Goal: Transaction & Acquisition: Purchase product/service

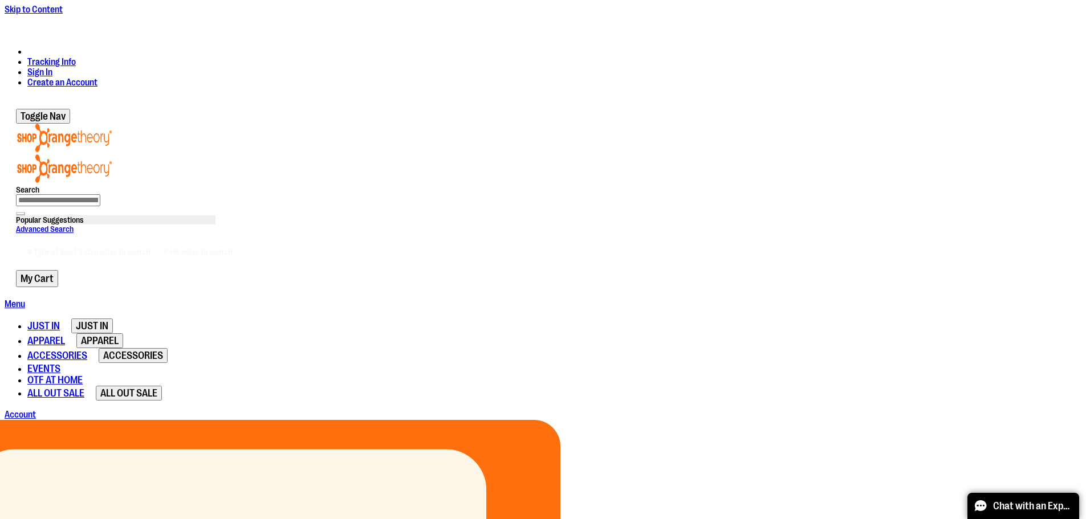
type input "**********"
click at [52, 67] on link "Sign In" at bounding box center [39, 72] width 25 height 10
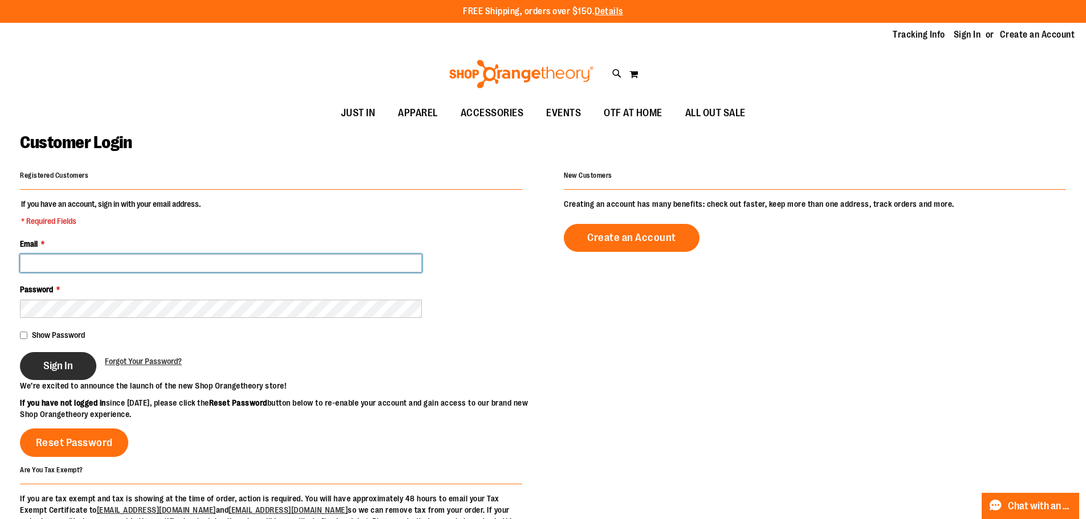
type input "**********"
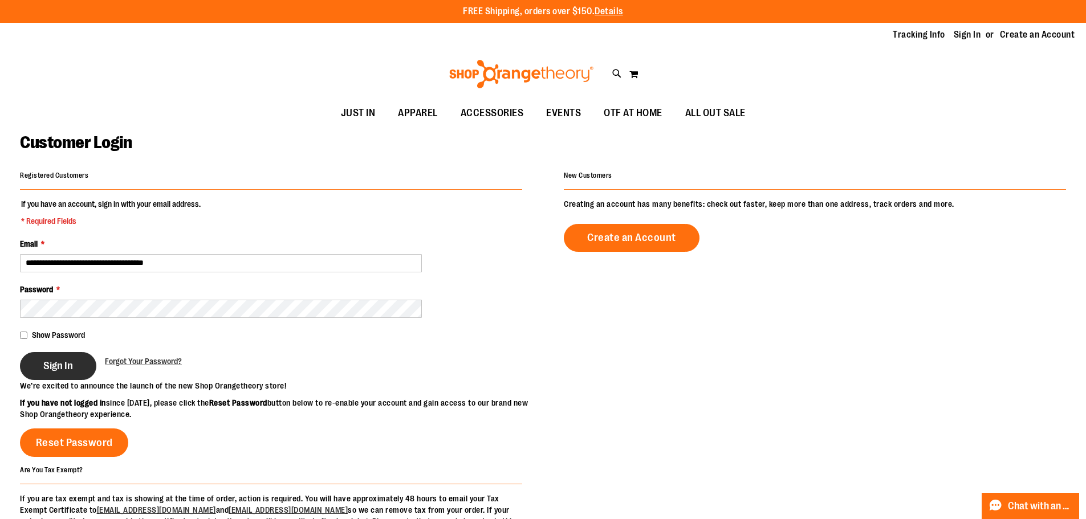
type input "**********"
click at [87, 375] on button "Sign In" at bounding box center [58, 366] width 76 height 28
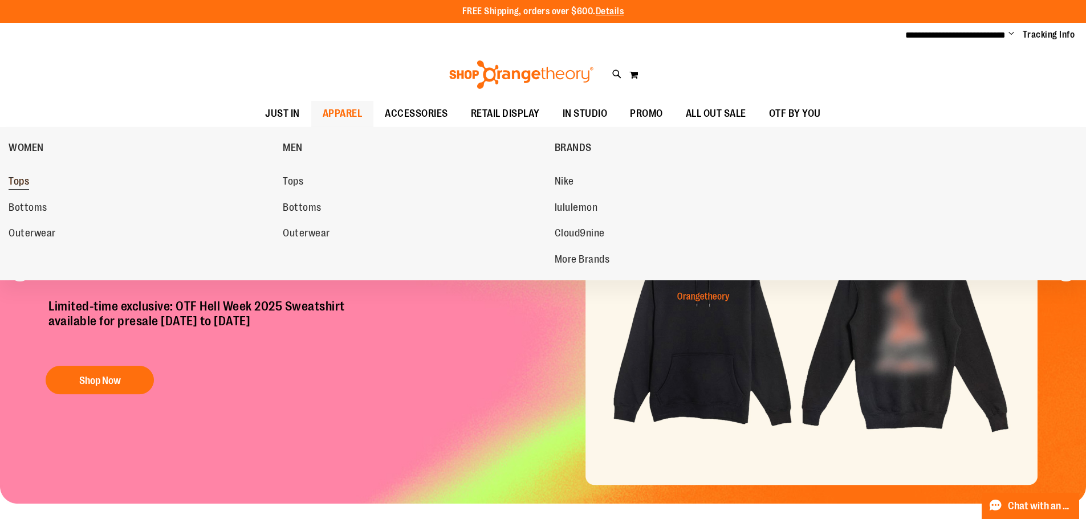
type input "**********"
click at [27, 180] on span "Tops" at bounding box center [19, 183] width 21 height 14
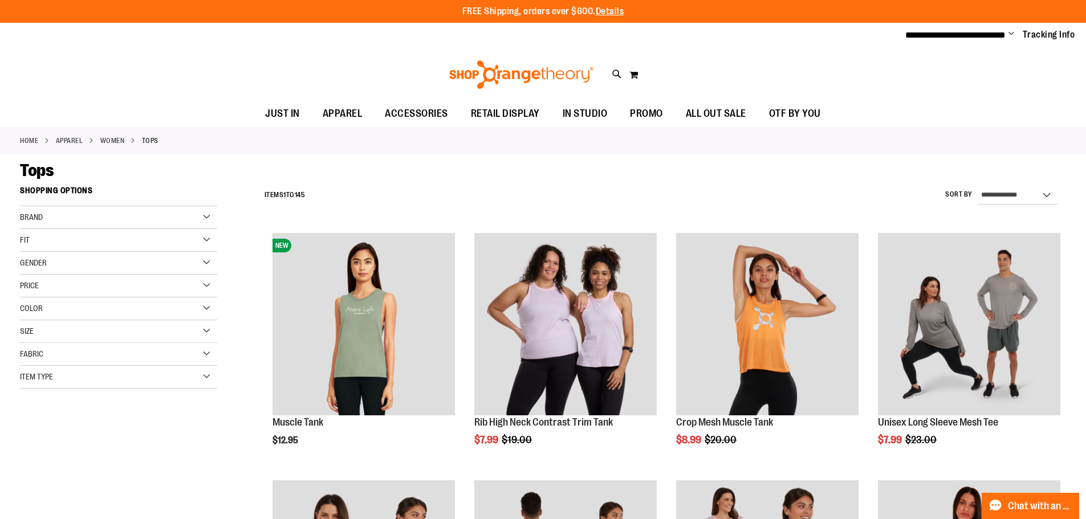
type input "**********"
click at [697, 185] on div "**********" at bounding box center [662, 196] width 807 height 30
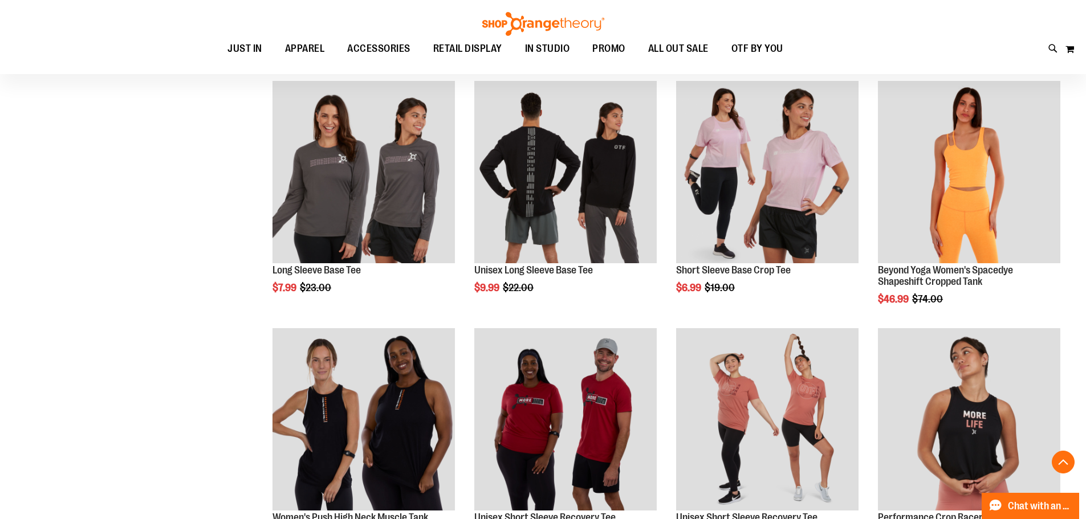
scroll to position [456, 0]
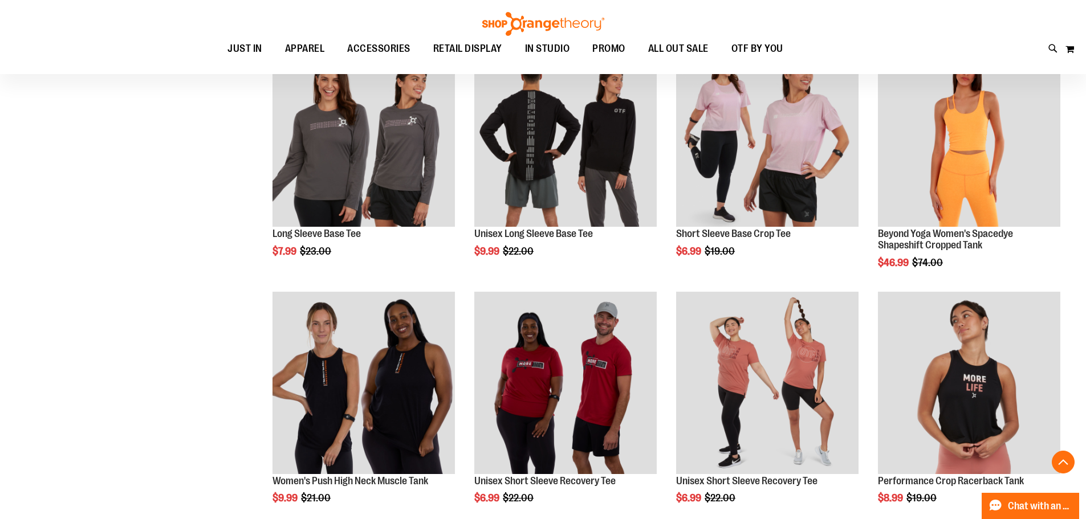
scroll to position [456, 0]
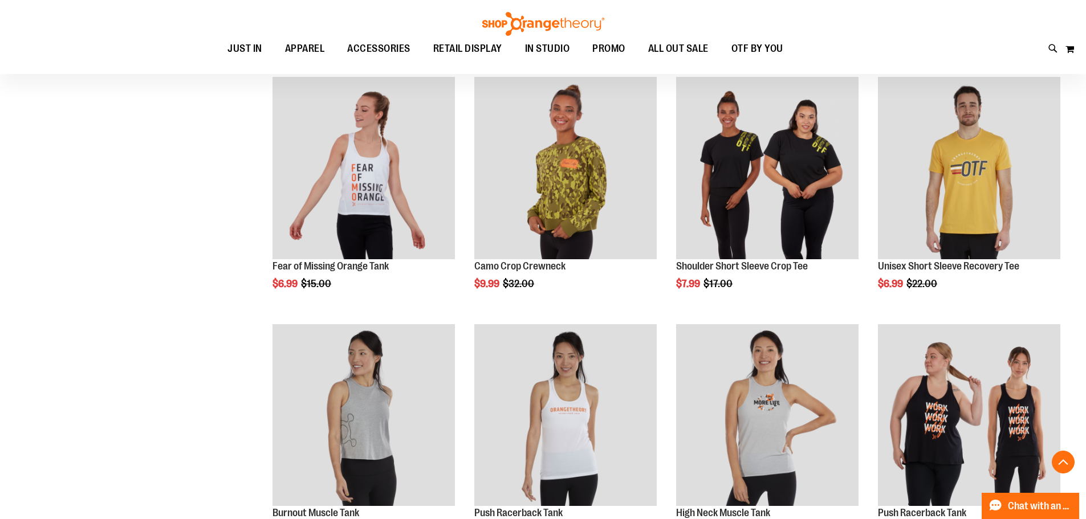
scroll to position [1902, 0]
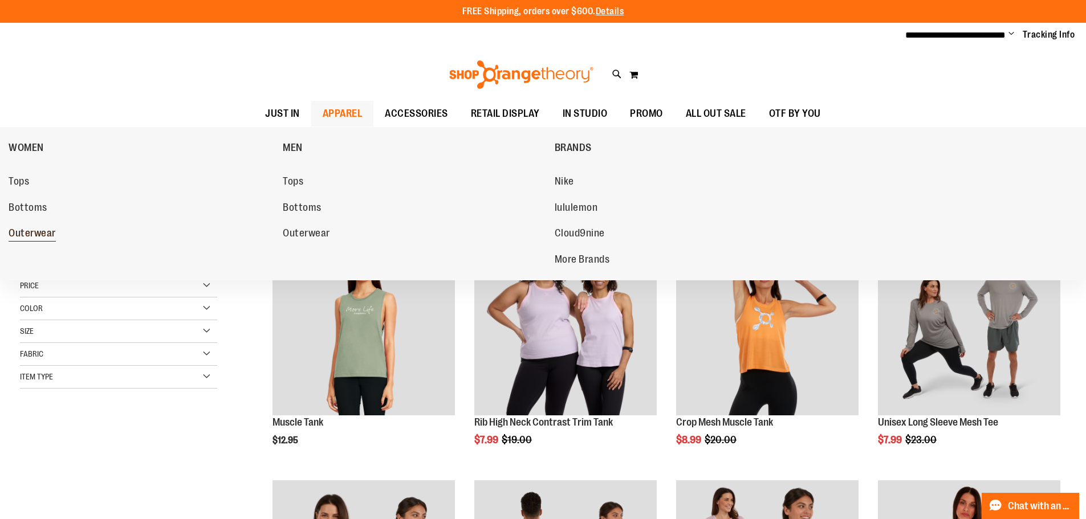
click at [36, 232] on span "Outerwear" at bounding box center [32, 234] width 47 height 14
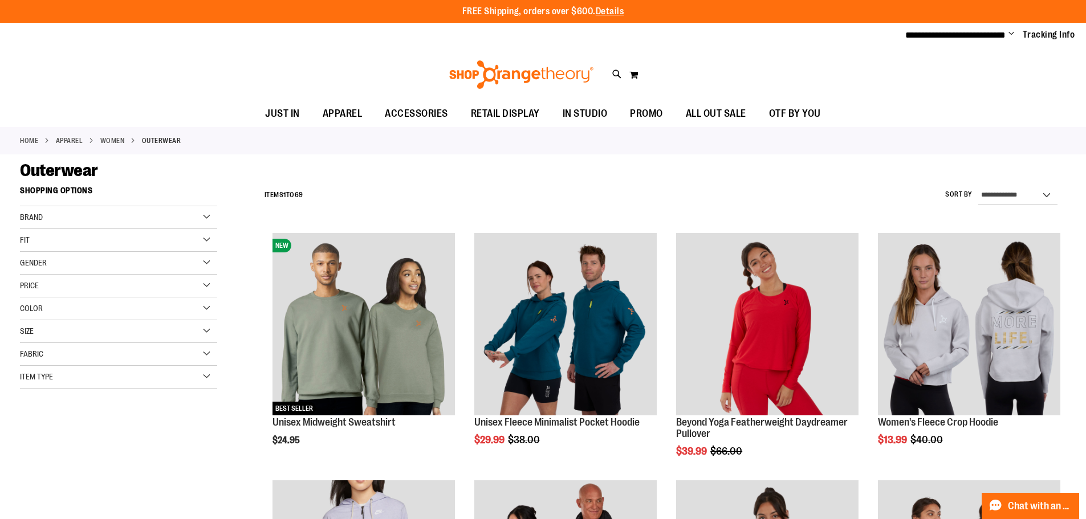
type input "**********"
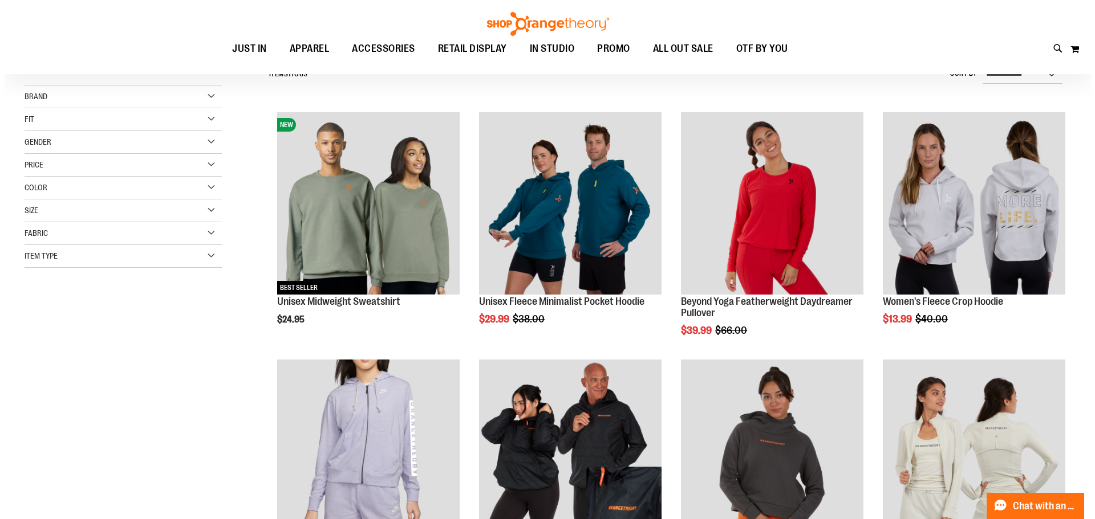
scroll to position [134, 0]
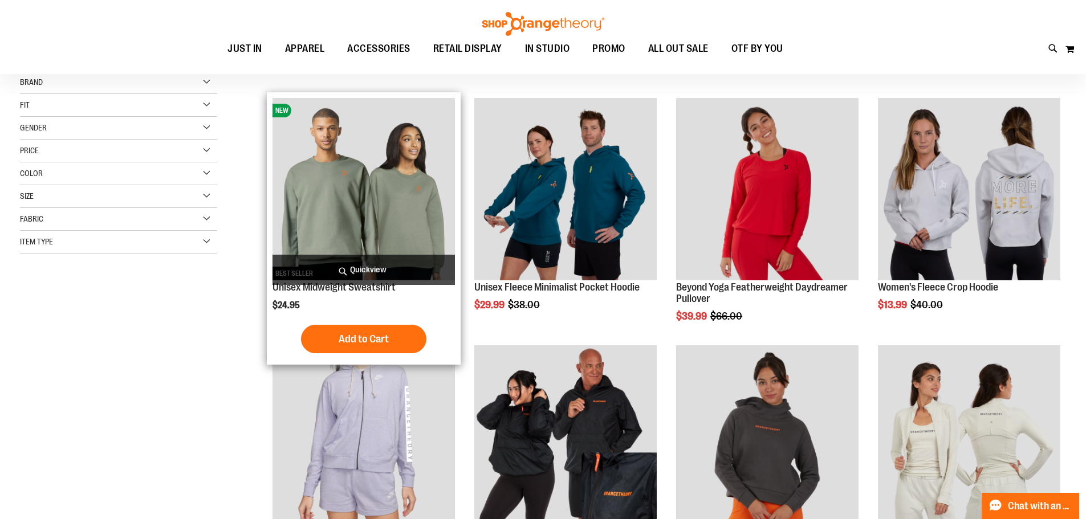
click at [368, 272] on span "Quickview" at bounding box center [364, 270] width 182 height 30
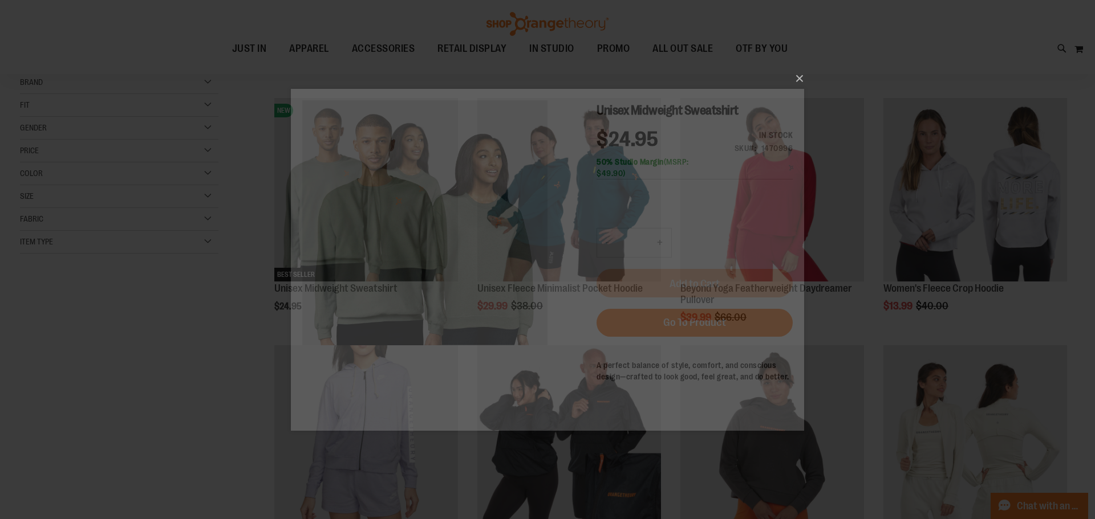
scroll to position [0, 0]
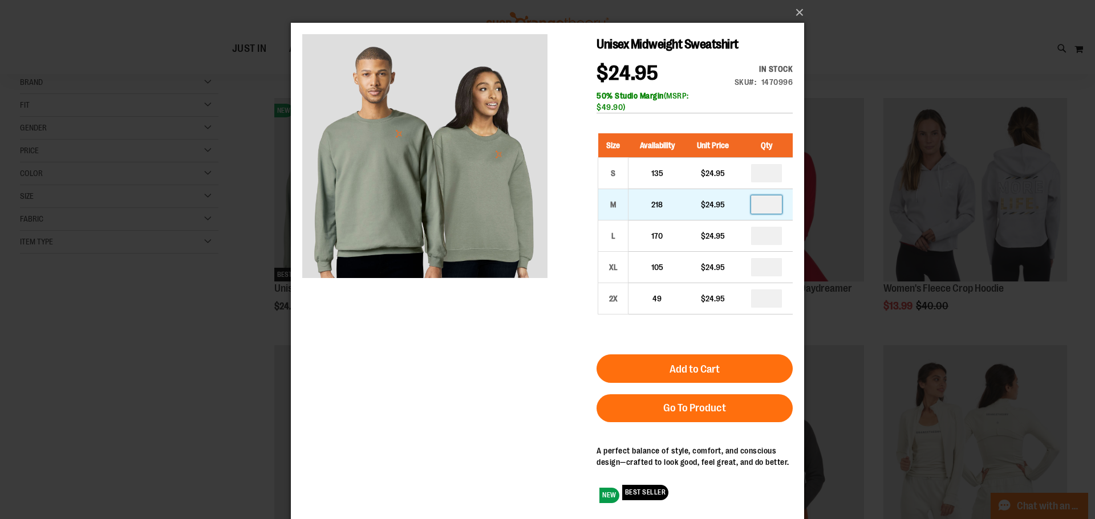
click at [765, 204] on input "number" at bounding box center [766, 205] width 31 height 18
type input "*"
click at [466, 369] on div "Unisex Midweight Sweatshirt $24.95 In stock Only %1 left SKU 1470996 50% Studio…" at bounding box center [547, 273] width 490 height 478
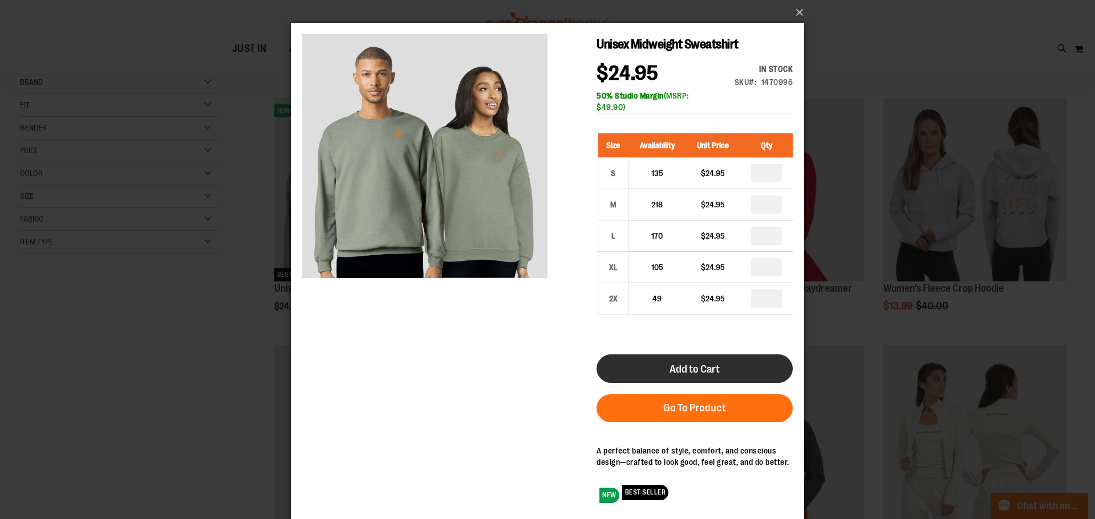
click at [652, 367] on button "Add to Cart" at bounding box center [694, 369] width 196 height 29
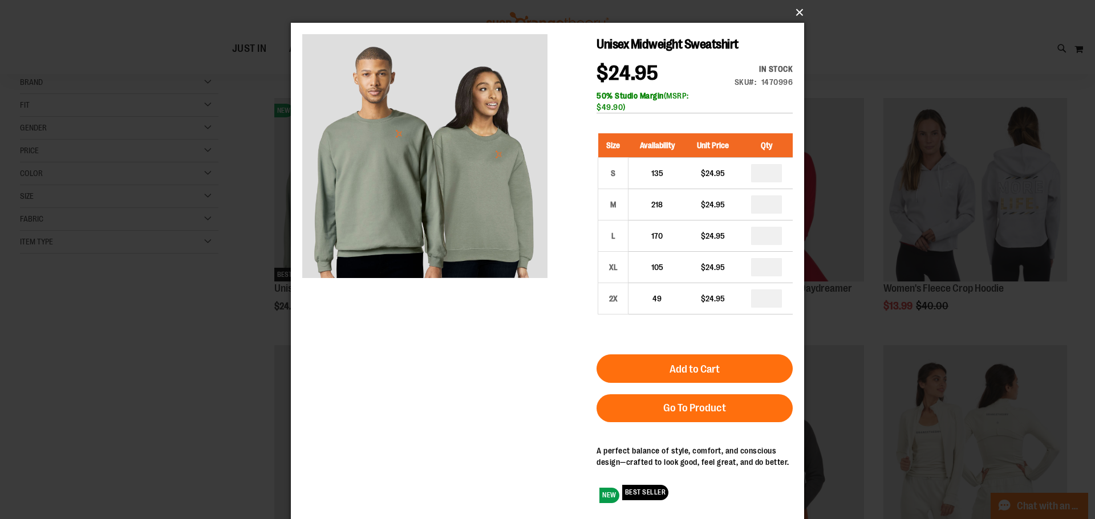
click at [793, 15] on button "×" at bounding box center [550, 12] width 513 height 25
click at [799, 10] on button "×" at bounding box center [550, 12] width 513 height 25
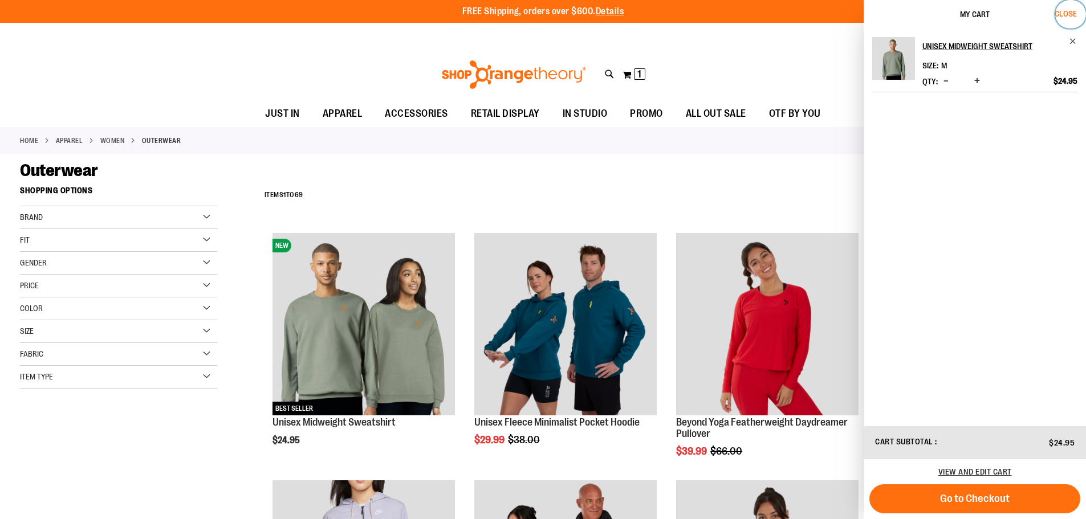
click at [1063, 14] on span "Close" at bounding box center [1066, 13] width 22 height 9
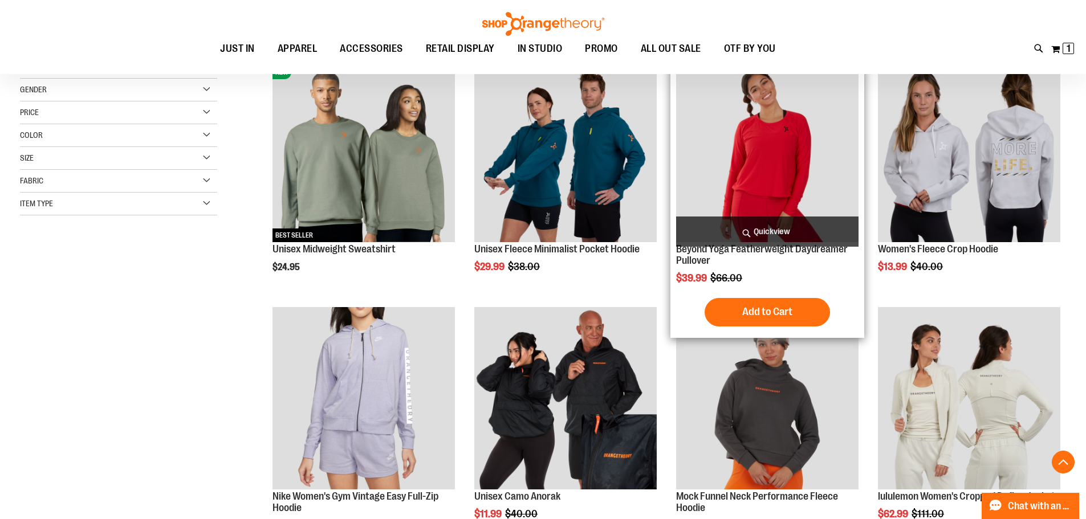
scroll to position [286, 0]
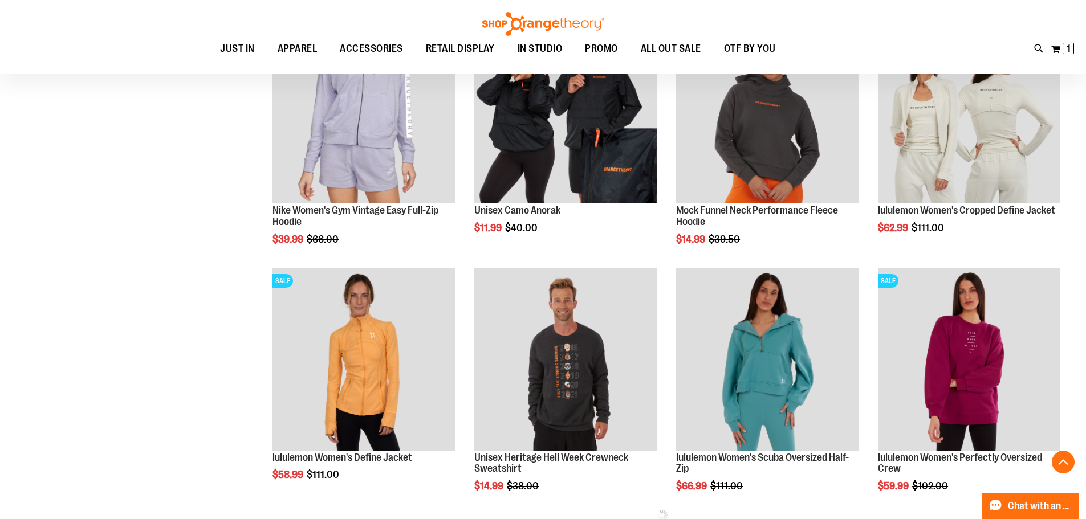
scroll to position [514, 0]
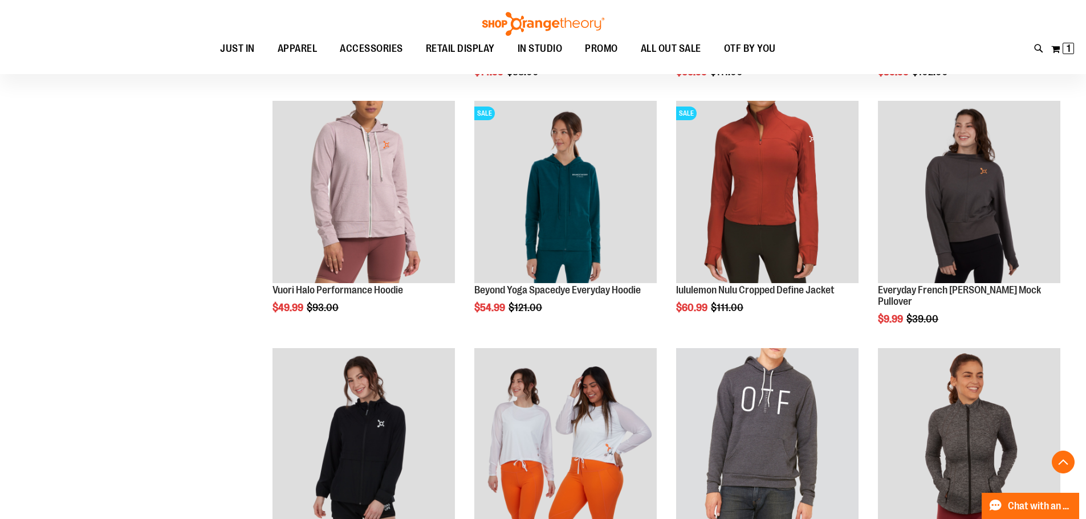
scroll to position [913, 0]
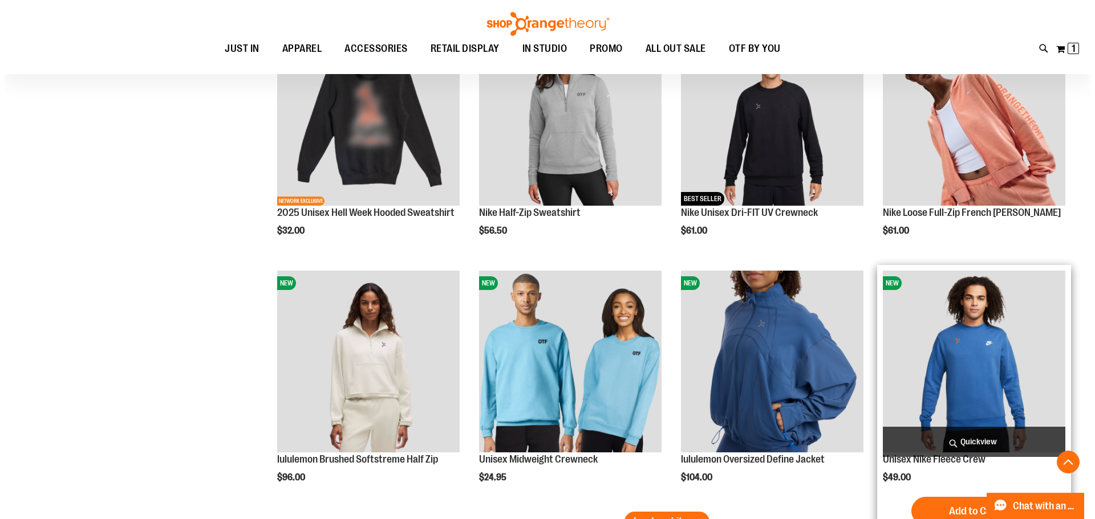
scroll to position [1825, 0]
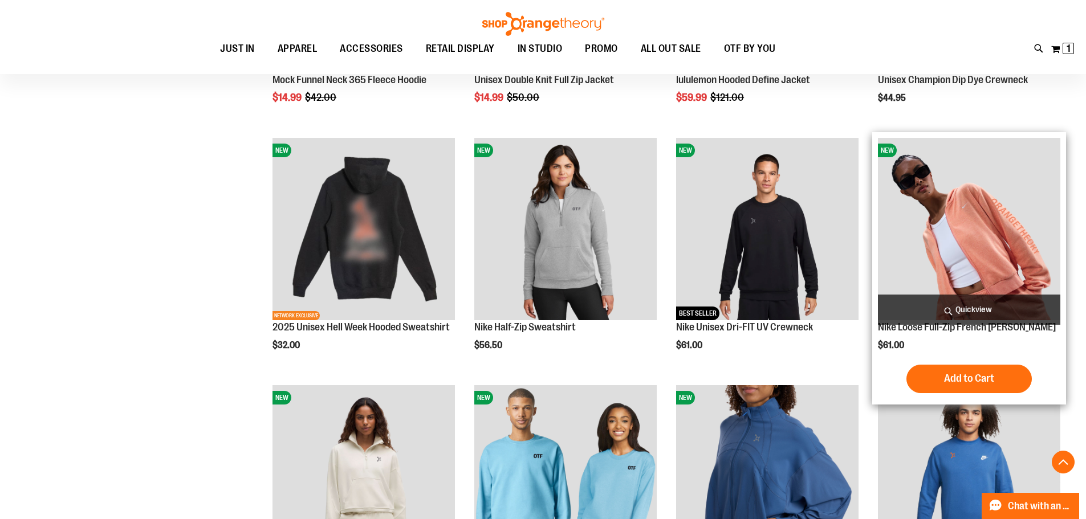
click at [966, 305] on span "Quickview" at bounding box center [969, 310] width 182 height 30
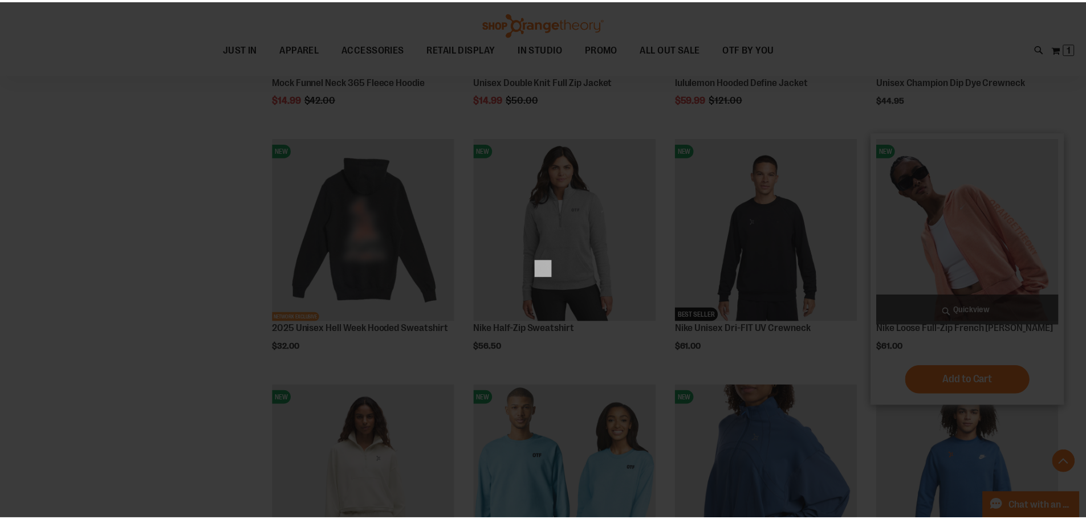
scroll to position [0, 0]
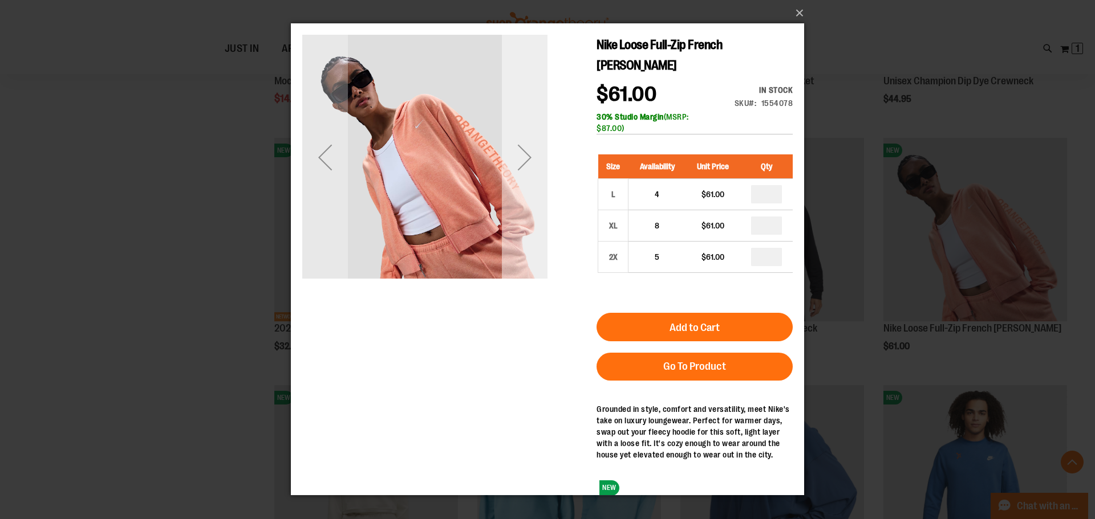
click at [522, 172] on div "Next" at bounding box center [525, 158] width 46 height 46
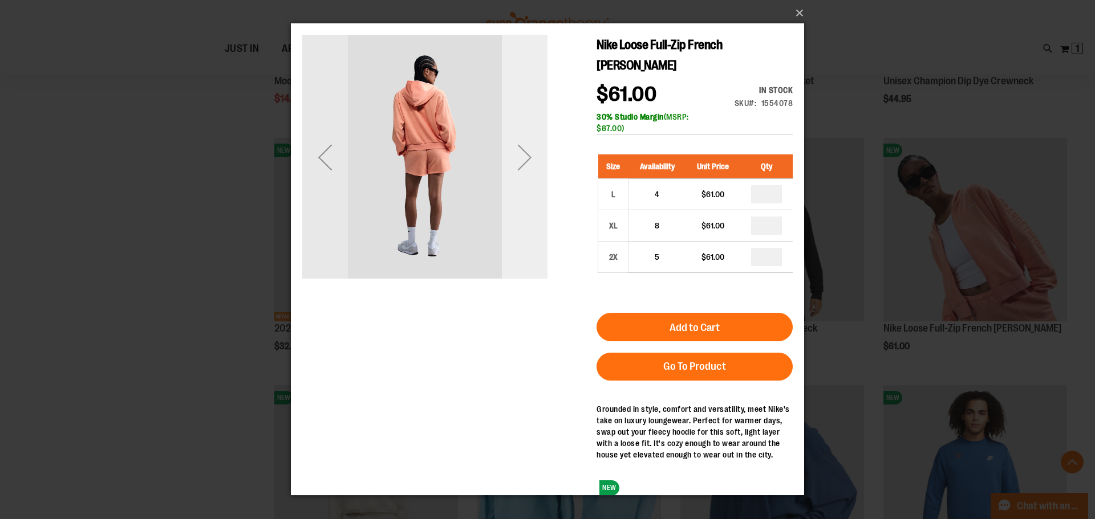
click at [522, 172] on div "Next" at bounding box center [525, 158] width 46 height 46
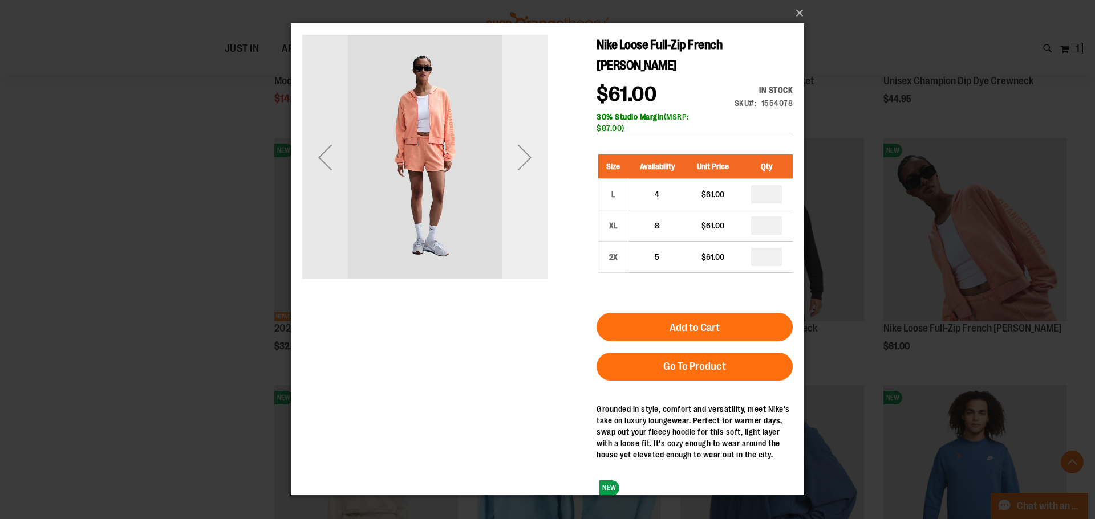
click at [522, 172] on div "Next" at bounding box center [525, 158] width 46 height 46
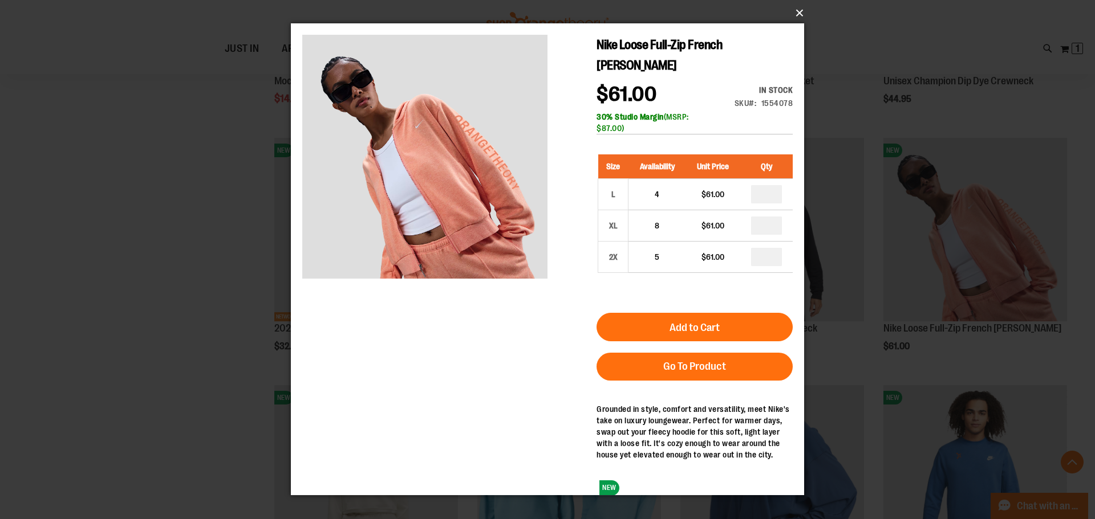
click at [794, 12] on button "×" at bounding box center [550, 13] width 513 height 25
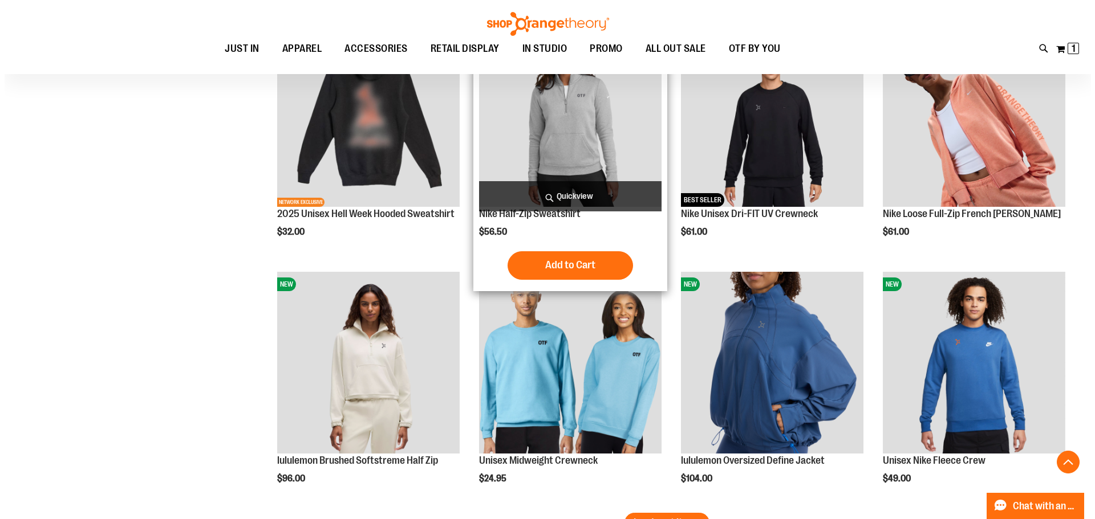
scroll to position [1939, 0]
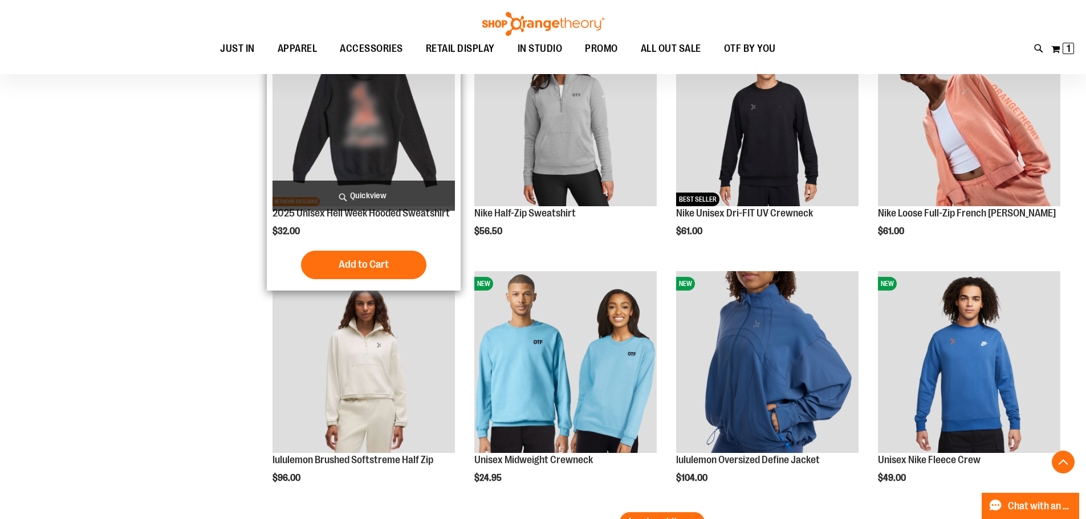
click at [369, 194] on span "Quickview" at bounding box center [364, 196] width 182 height 30
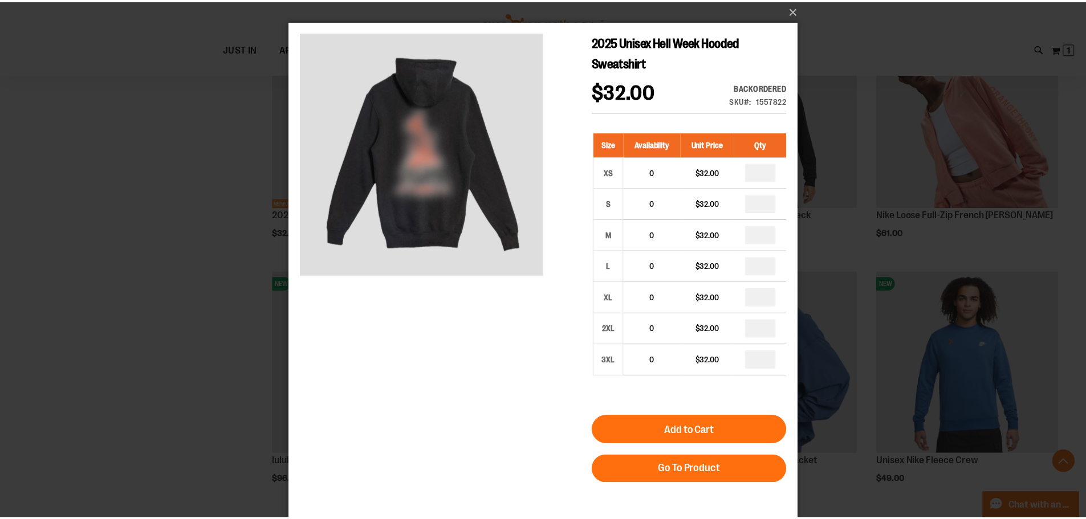
scroll to position [0, 0]
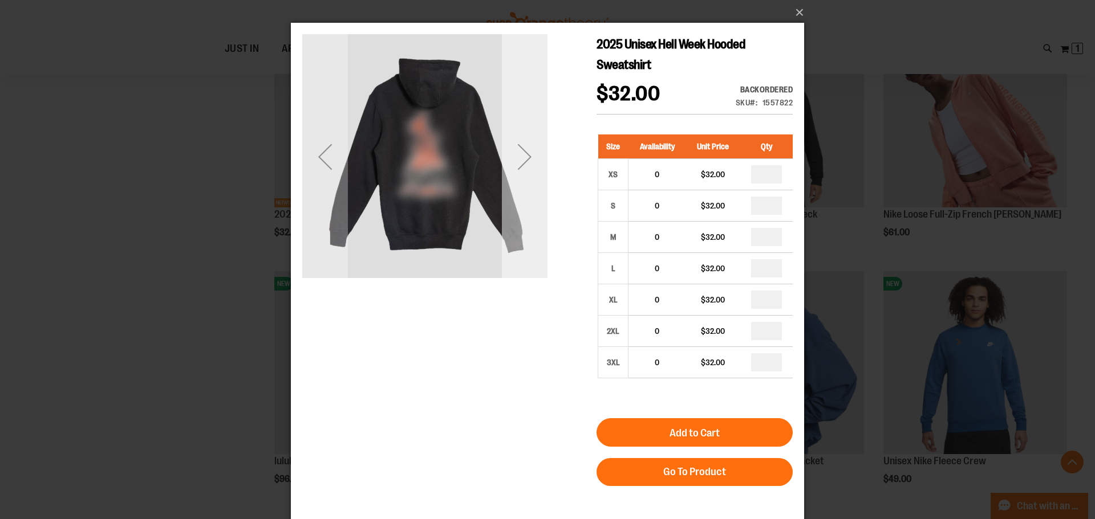
click at [517, 176] on div "Next" at bounding box center [525, 157] width 46 height 46
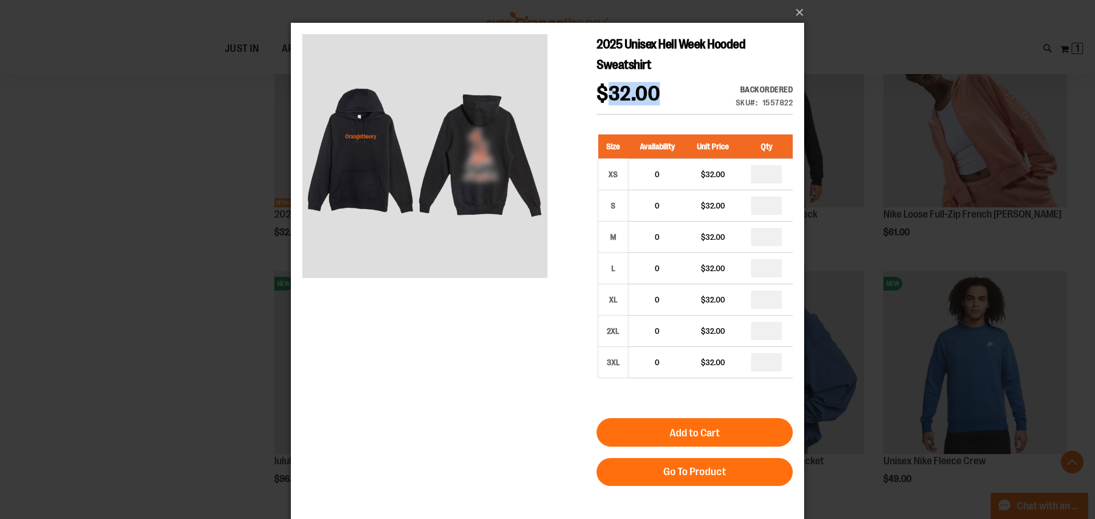
drag, startPoint x: 608, startPoint y: 94, endPoint x: 680, endPoint y: 84, distance: 73.1
click at [680, 84] on div "$32.00 Backordered Only %1 left SKU 1557822" at bounding box center [694, 99] width 196 height 31
click at [683, 84] on div "$32.00 Backordered Only %1 left SKU 1557822" at bounding box center [694, 99] width 196 height 31
click at [798, 13] on button "×" at bounding box center [550, 12] width 513 height 25
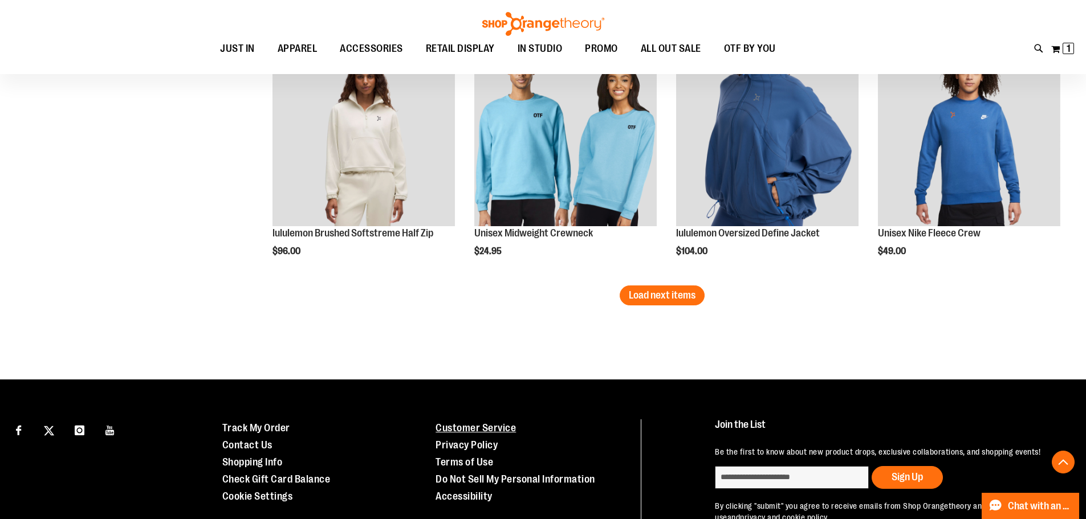
scroll to position [2167, 0]
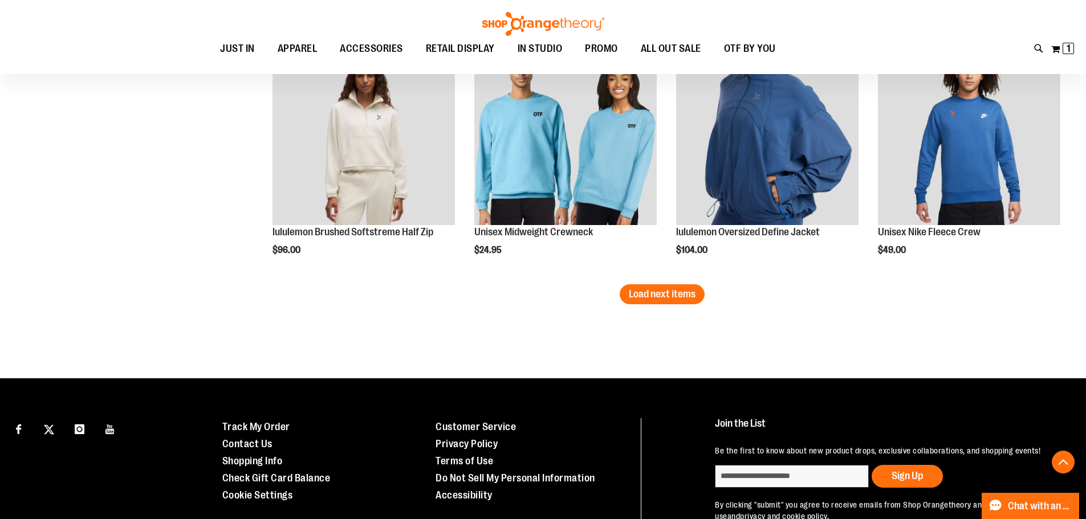
click at [676, 300] on span "Load next items" at bounding box center [662, 293] width 67 height 11
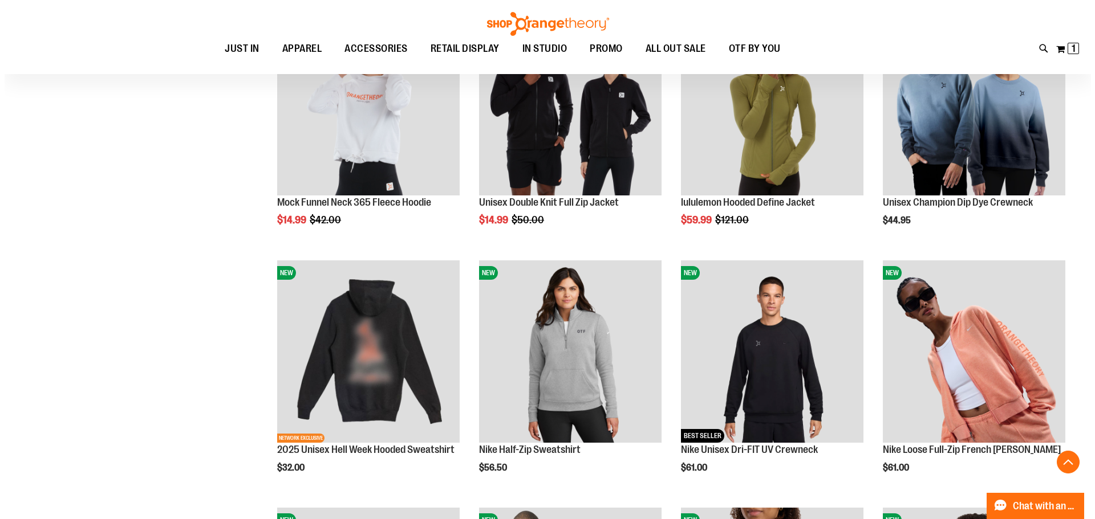
scroll to position [1768, 0]
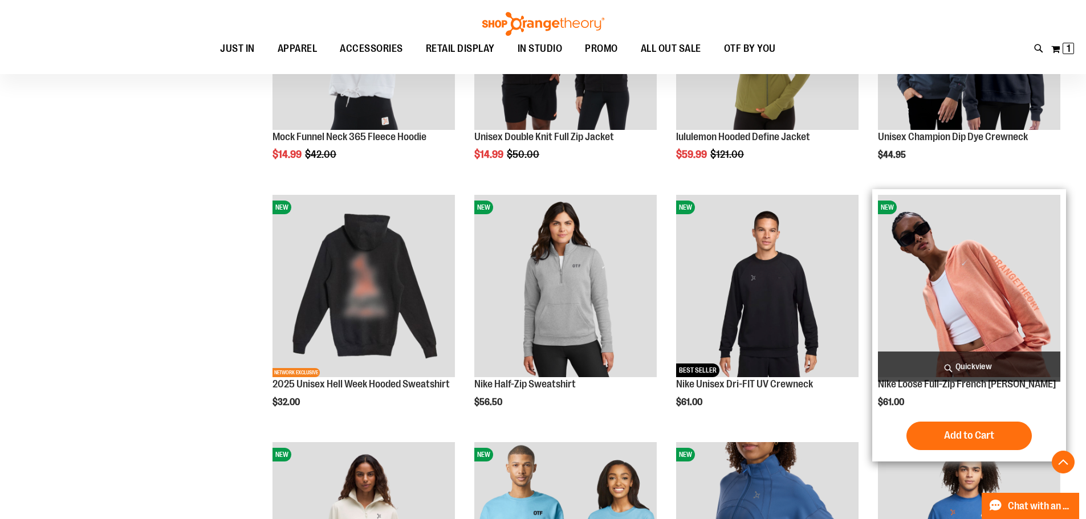
click at [946, 367] on span "Quickview" at bounding box center [969, 367] width 182 height 30
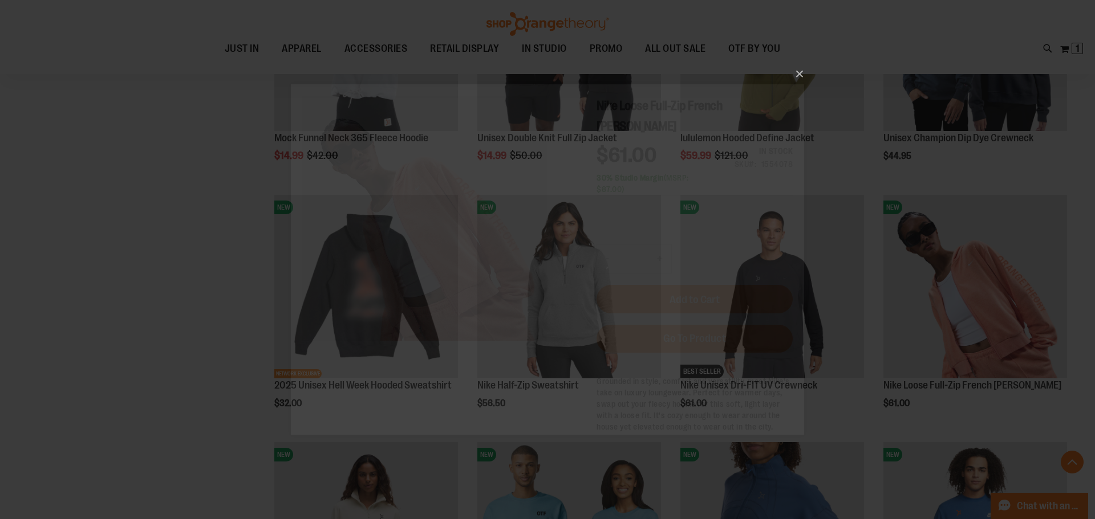
scroll to position [0, 0]
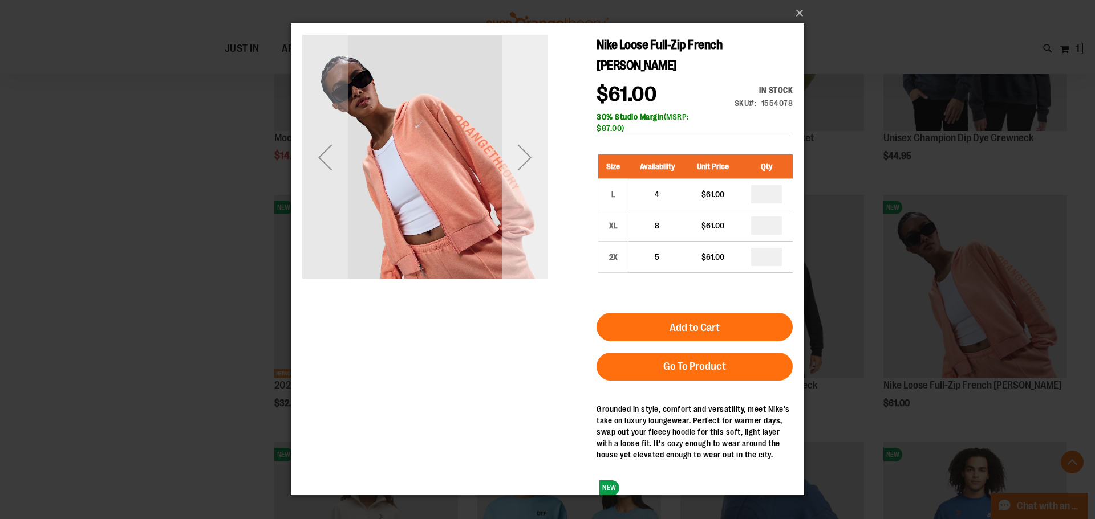
click at [520, 125] on div "Next" at bounding box center [525, 157] width 46 height 245
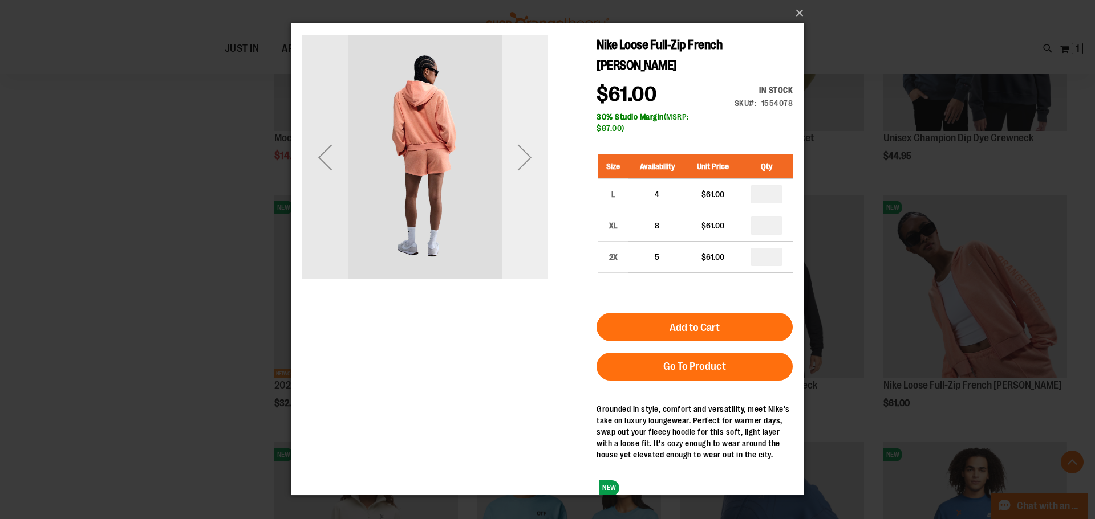
click at [520, 125] on div "Next" at bounding box center [525, 157] width 46 height 245
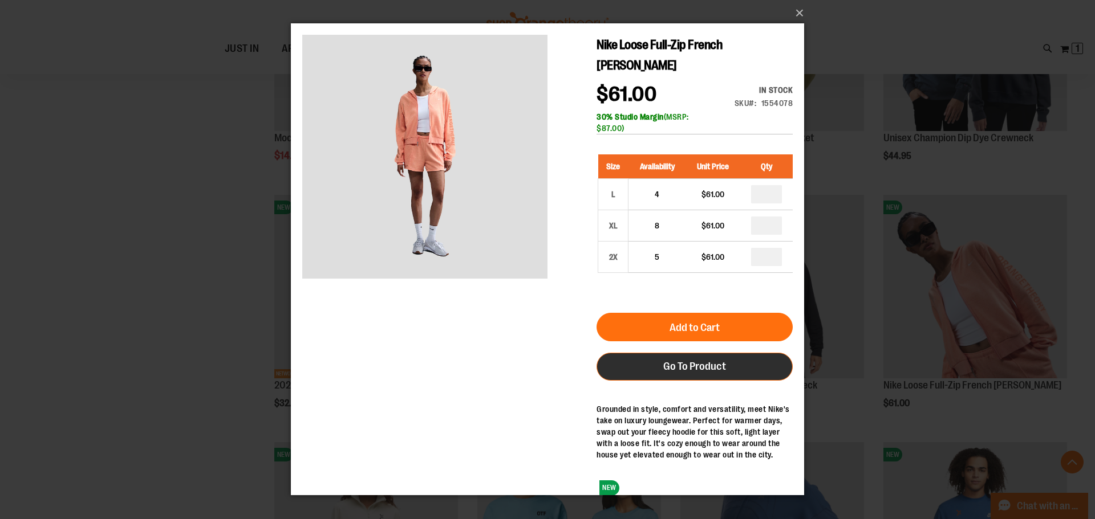
click at [667, 360] on span "Go To Product" at bounding box center [694, 366] width 63 height 13
